Goal: Information Seeking & Learning: Learn about a topic

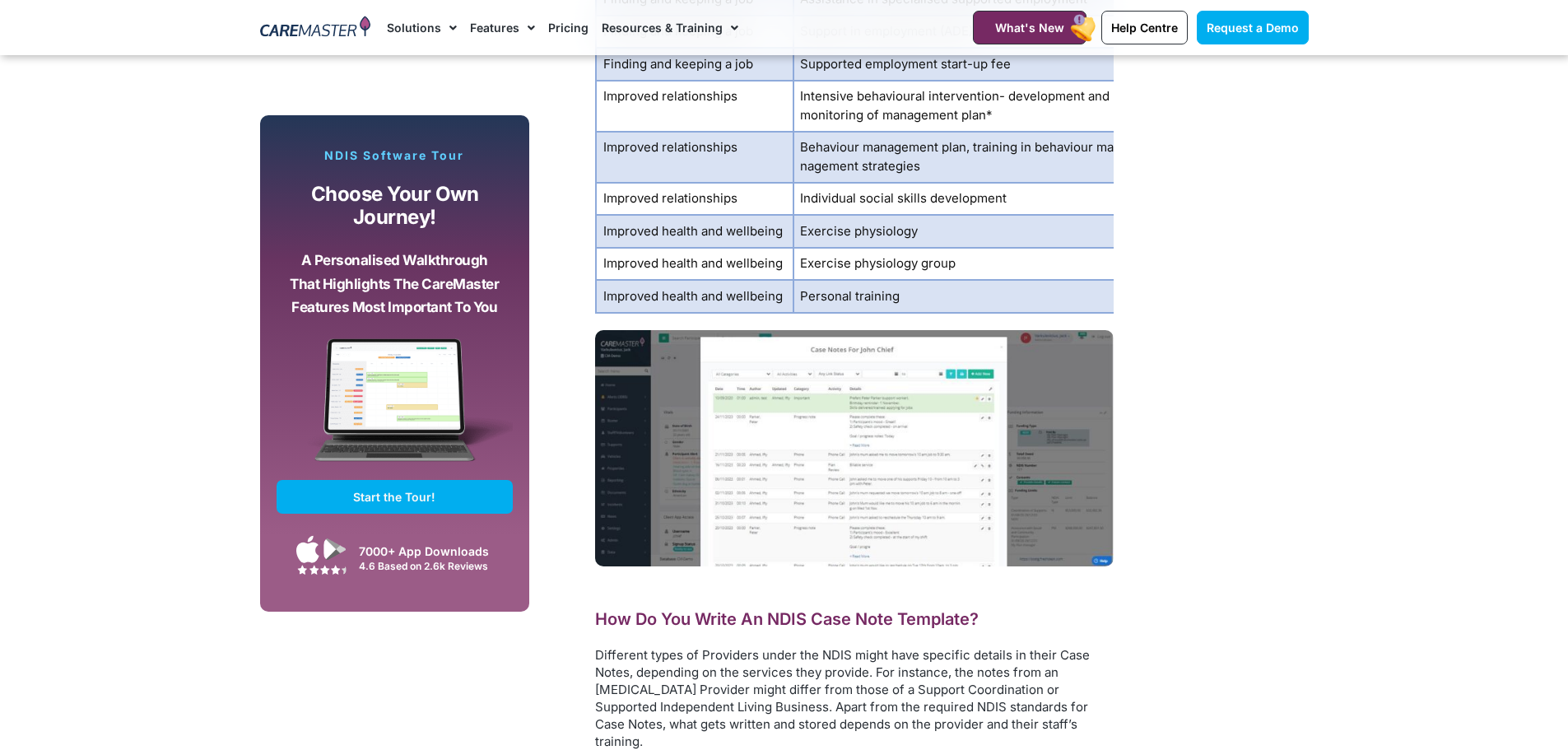
scroll to position [4444, 0]
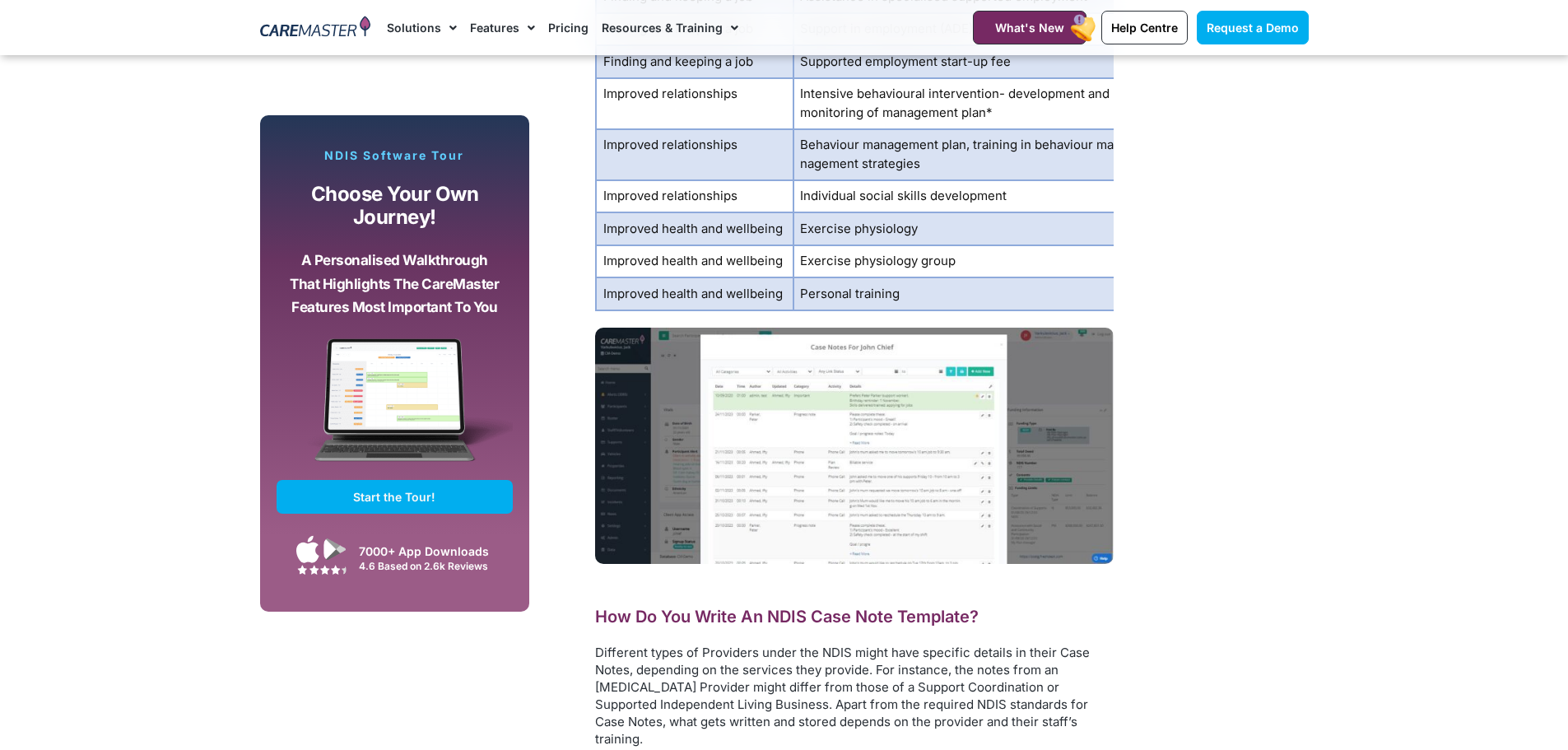
click at [866, 467] on img at bounding box center [854, 445] width 519 height 236
click at [861, 463] on img at bounding box center [854, 445] width 519 height 236
click at [1101, 555] on img at bounding box center [854, 445] width 519 height 236
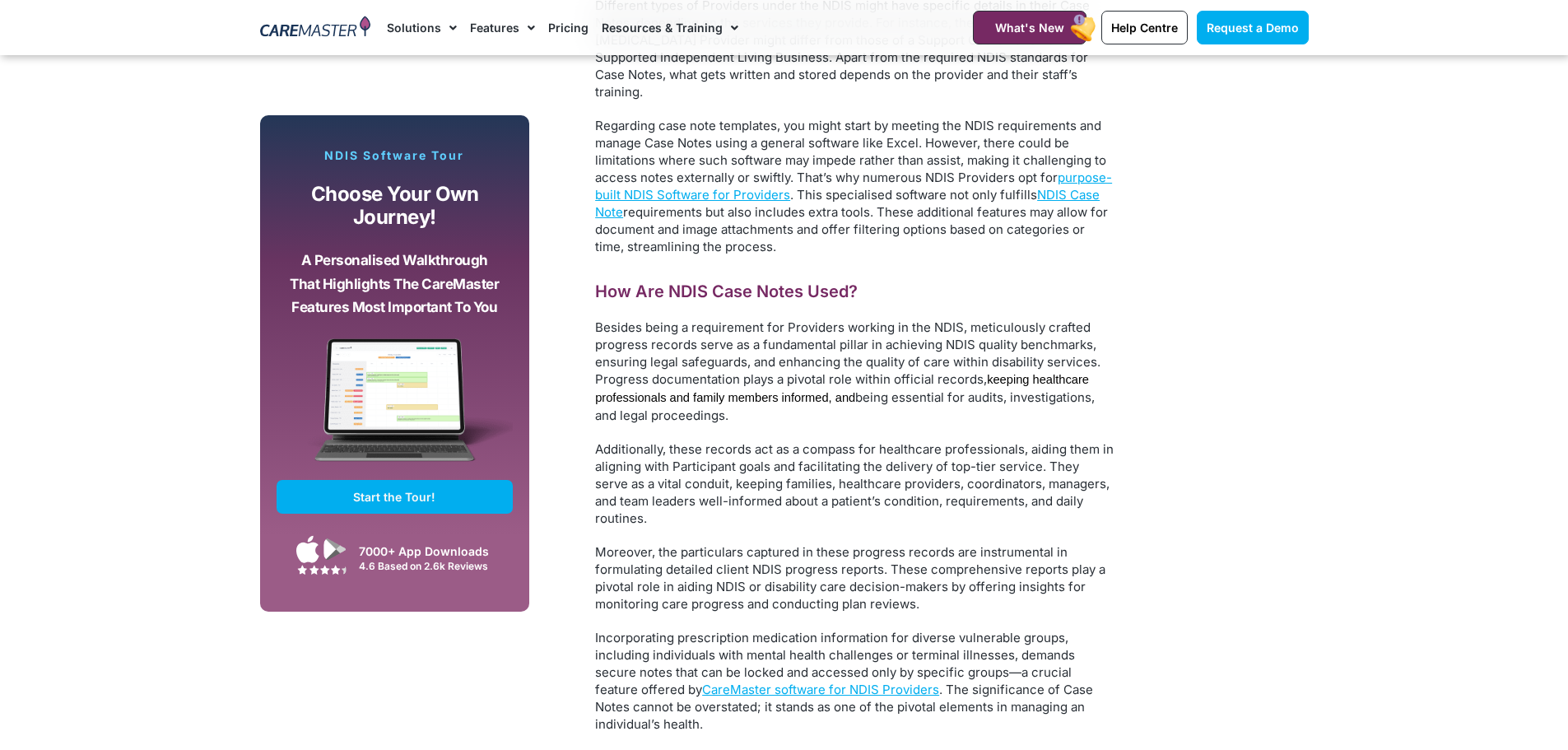
scroll to position [4608, 0]
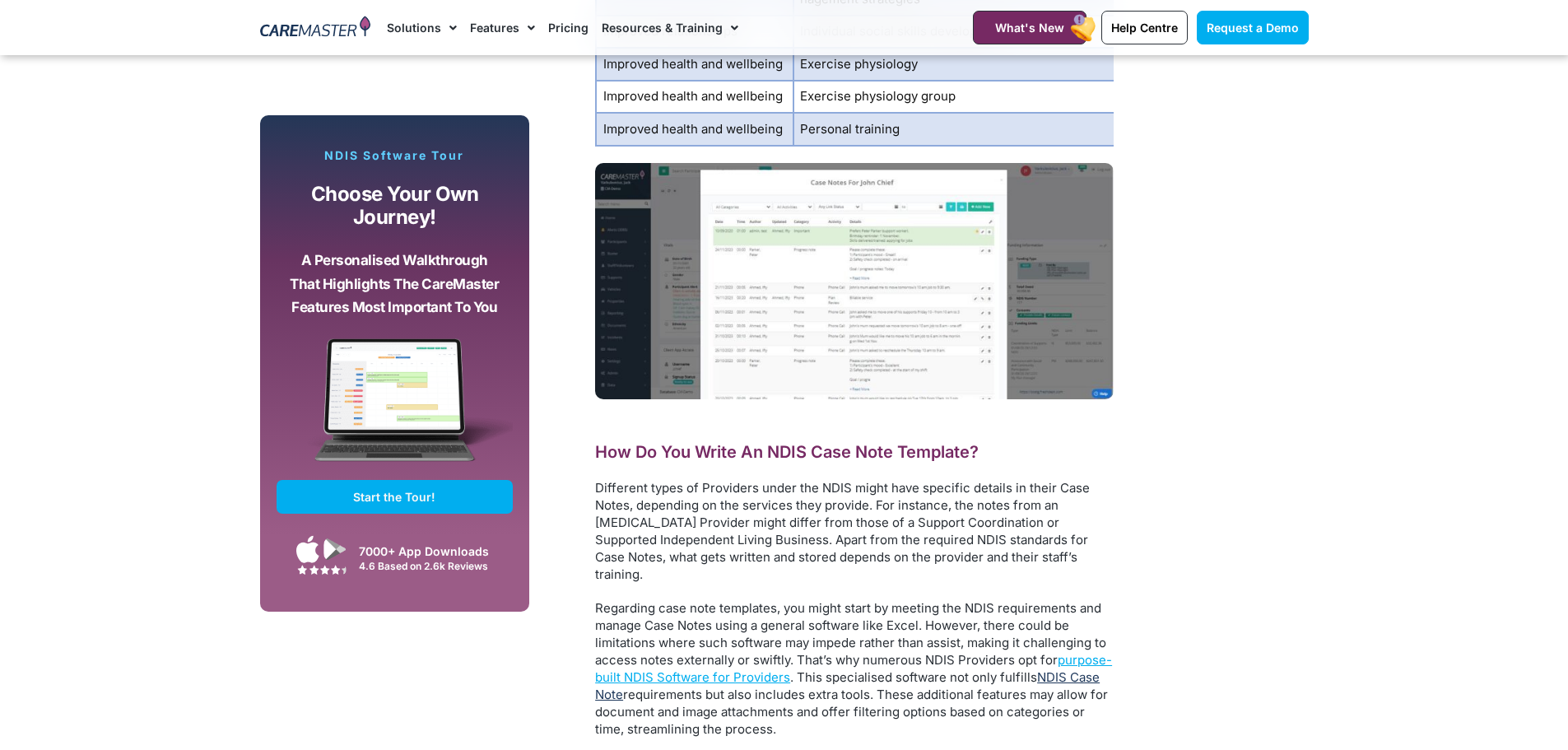
click at [1072, 669] on span "NDIS Case Note" at bounding box center [848, 685] width 505 height 33
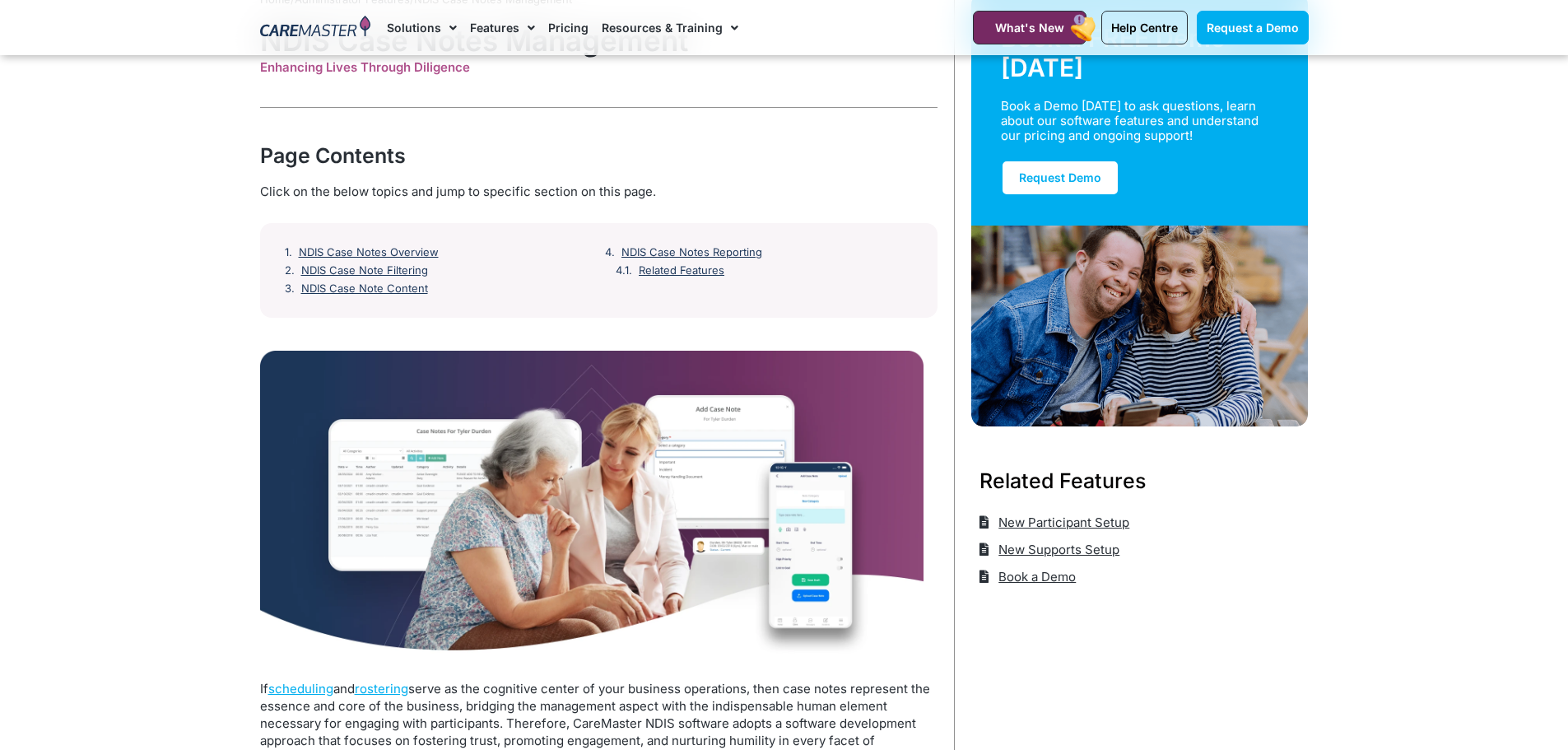
scroll to position [82, 0]
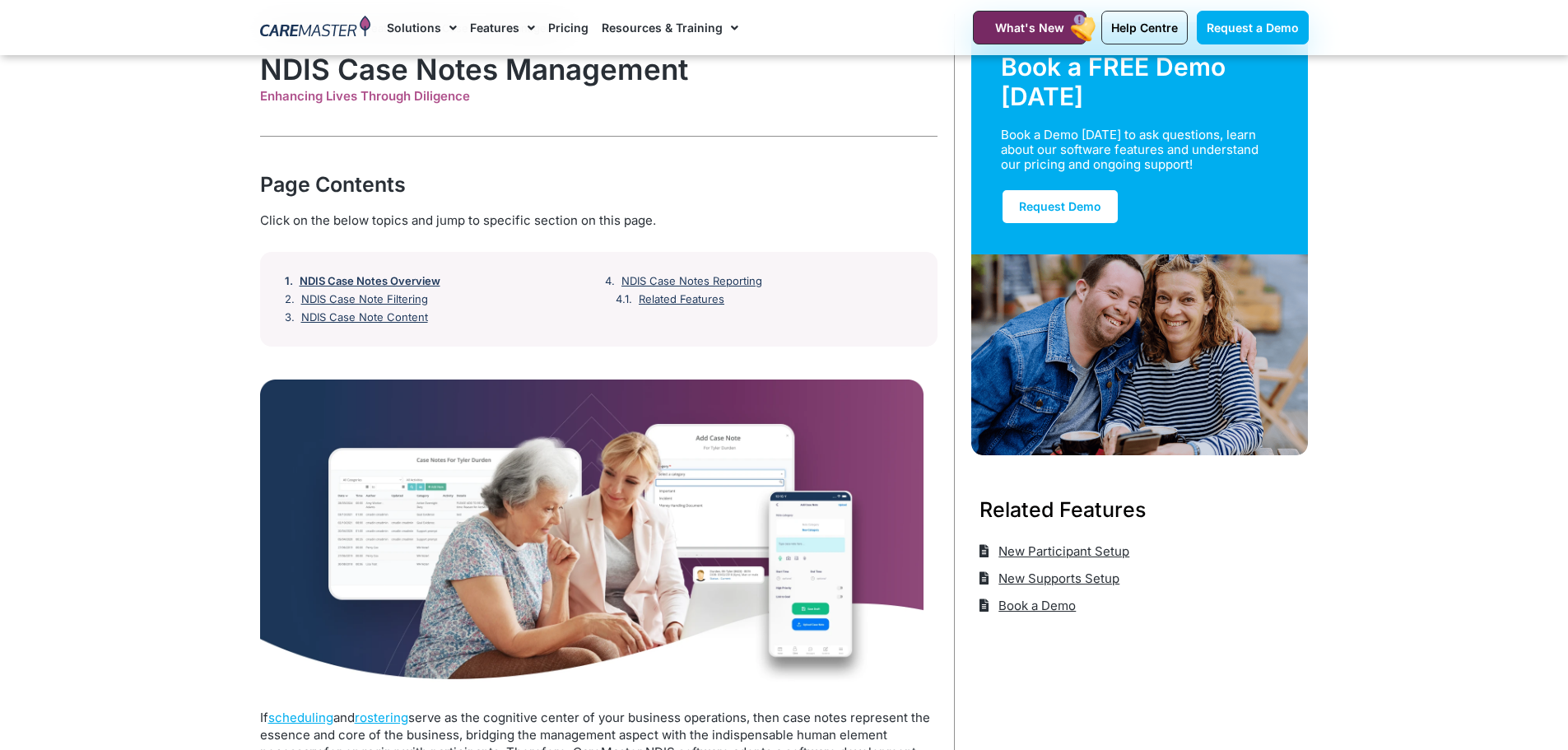
click at [372, 279] on link "NDIS Case Notes Overview" at bounding box center [369, 281] width 141 height 13
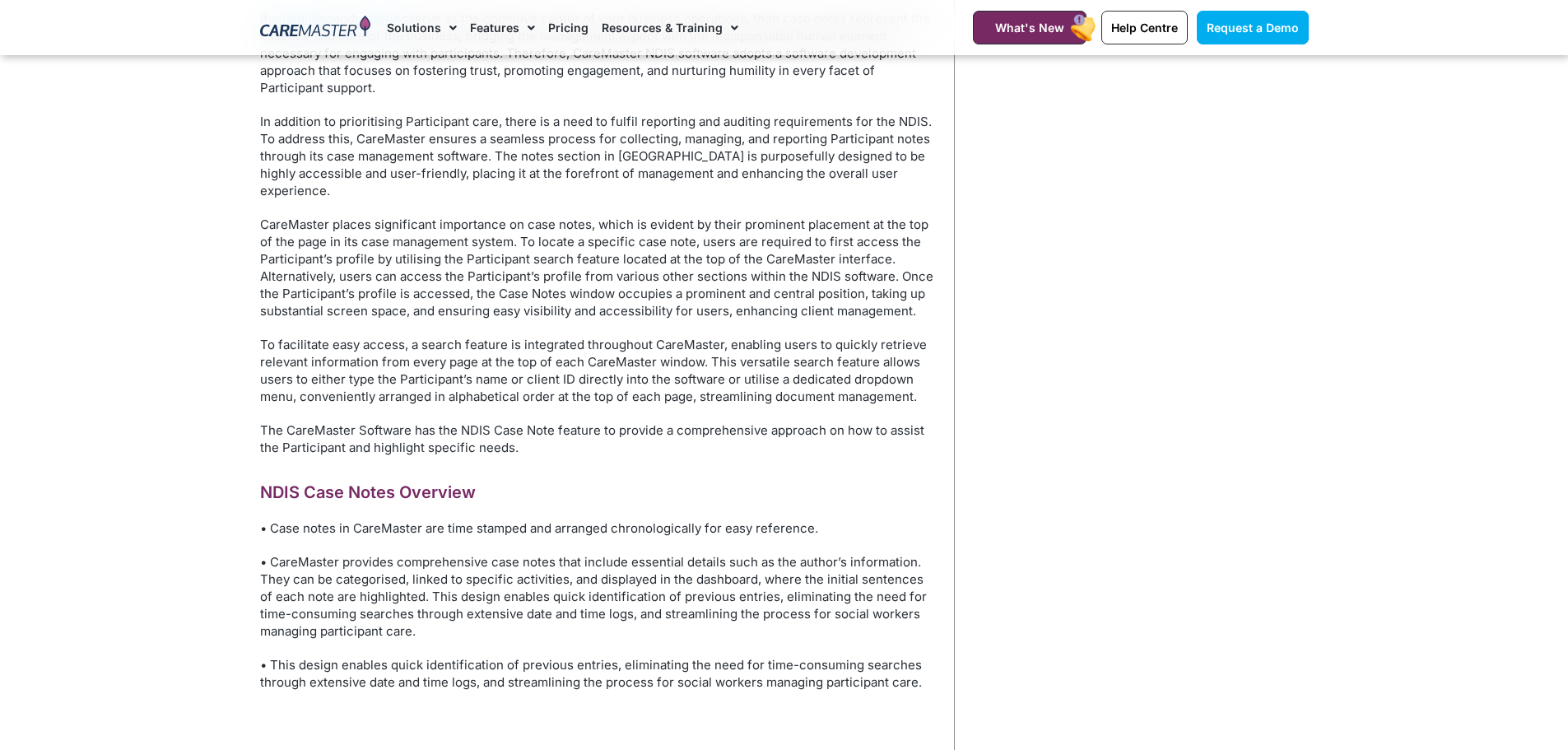
scroll to position [660, 0]
